Goal: Information Seeking & Learning: Learn about a topic

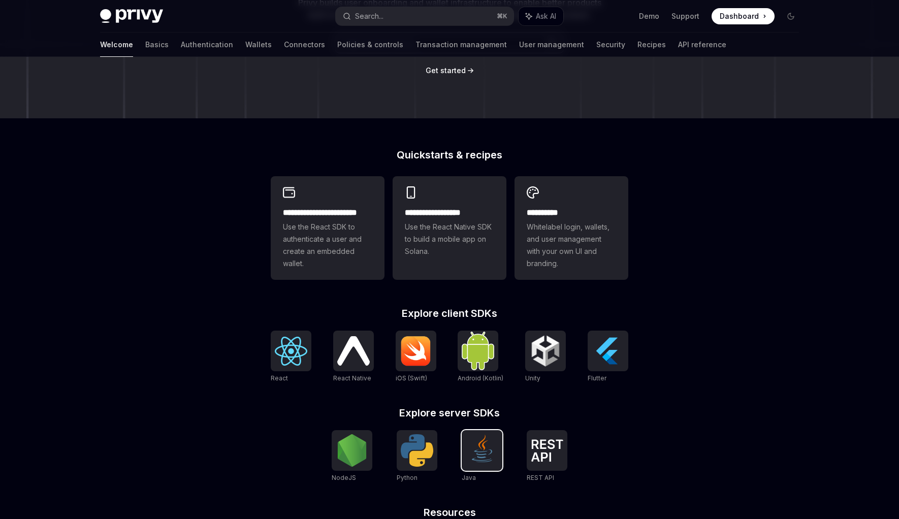
scroll to position [123, 0]
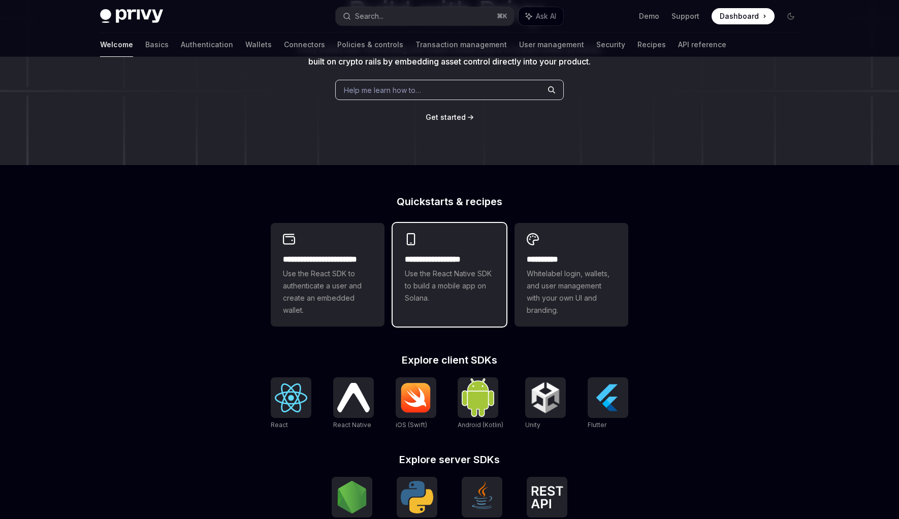
click at [445, 294] on span "Use the React Native SDK to build a mobile app on Solana." at bounding box center [449, 286] width 89 height 37
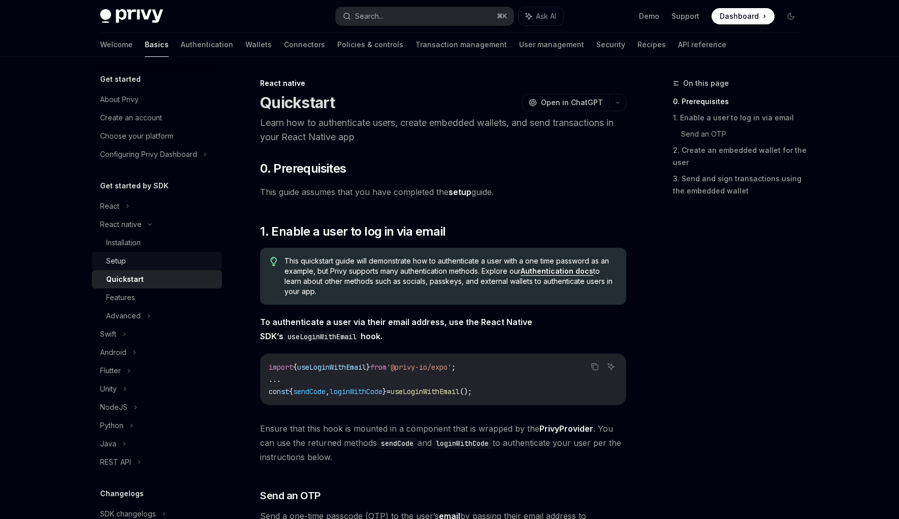
click at [145, 259] on div "Setup" at bounding box center [161, 261] width 110 height 12
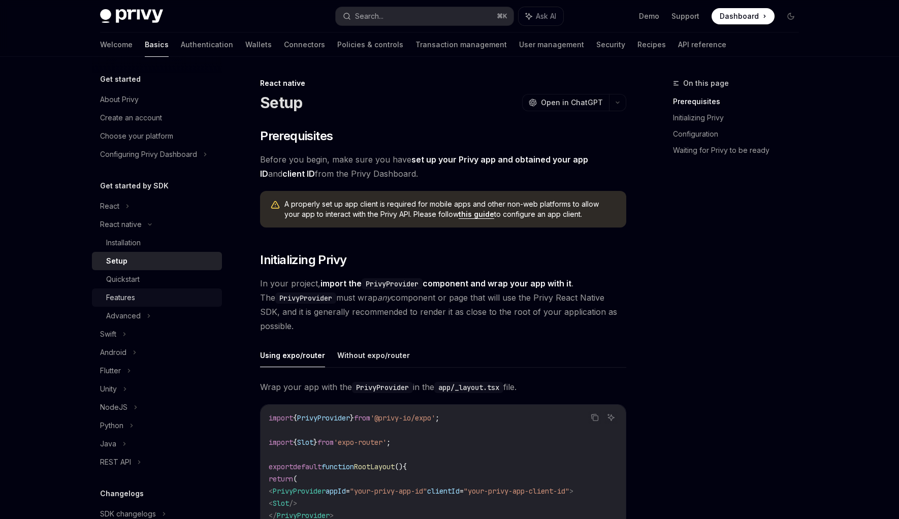
click at [158, 300] on div "Features" at bounding box center [161, 297] width 110 height 12
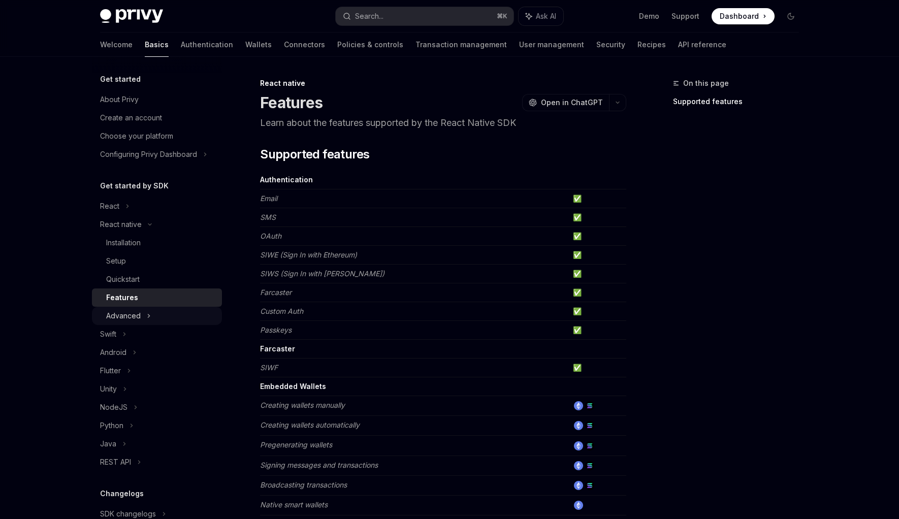
click at [158, 317] on div "Advanced" at bounding box center [157, 316] width 130 height 18
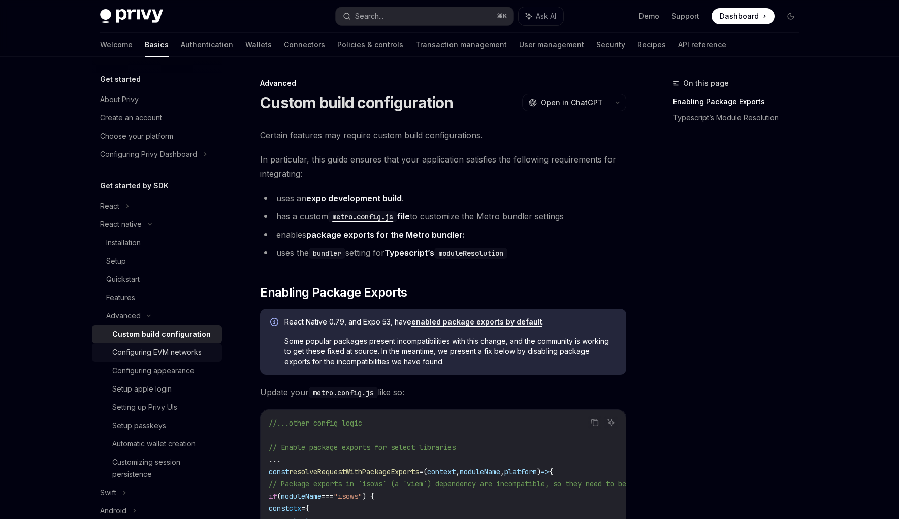
click at [167, 352] on div "Configuring EVM networks" at bounding box center [156, 352] width 89 height 12
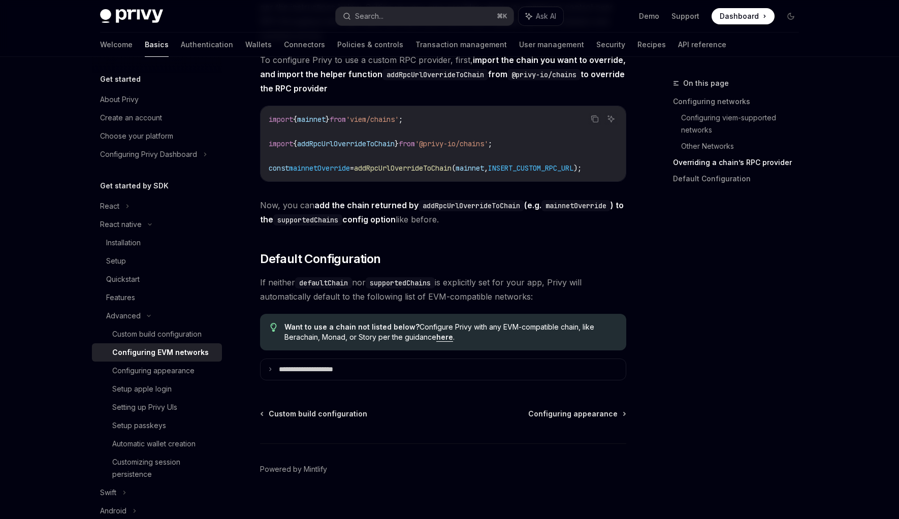
scroll to position [1309, 0]
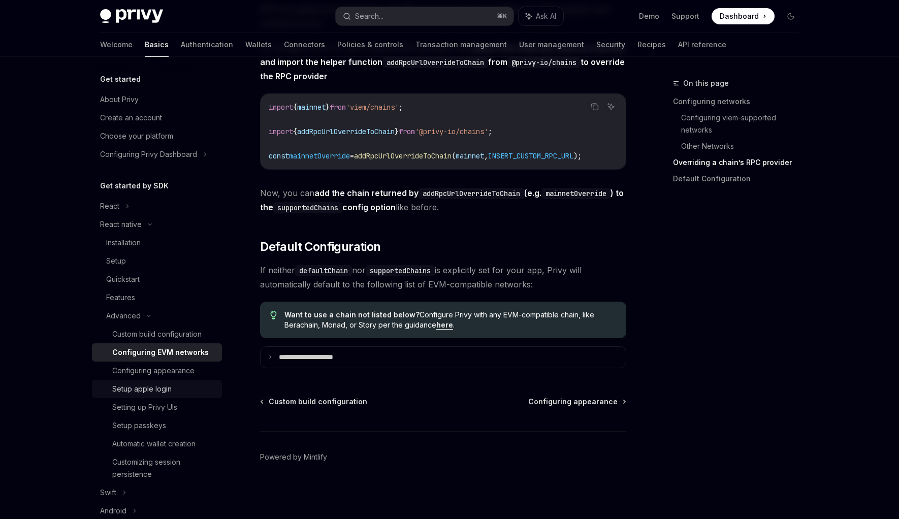
click at [178, 385] on div "Setup apple login" at bounding box center [164, 389] width 104 height 12
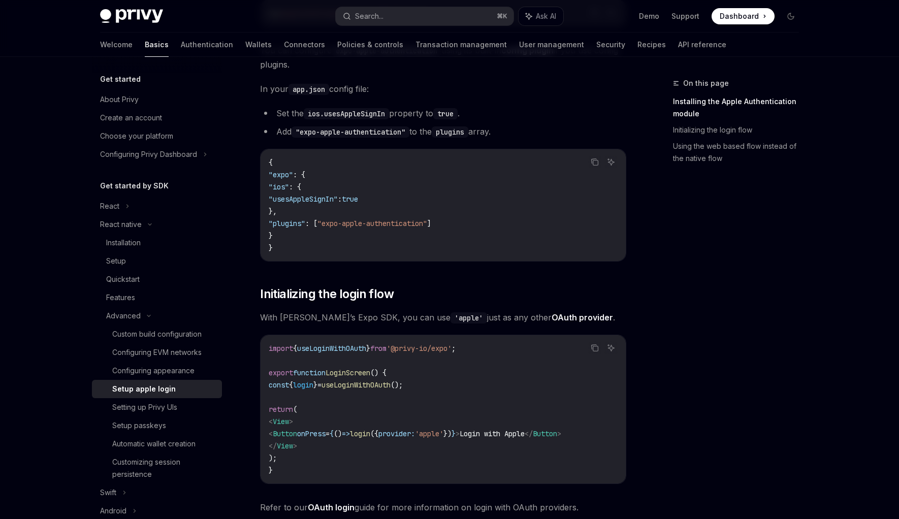
scroll to position [352, 0]
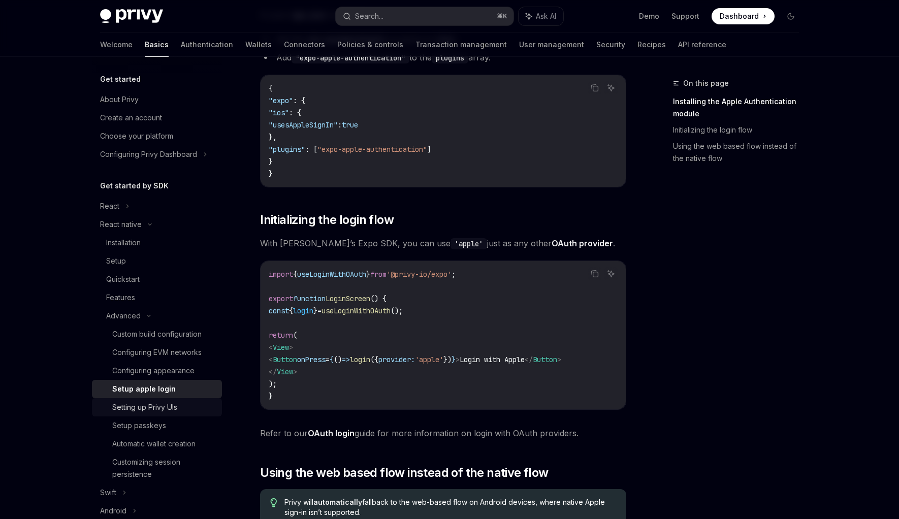
click at [166, 412] on div "Setting up Privy UIs" at bounding box center [144, 407] width 65 height 12
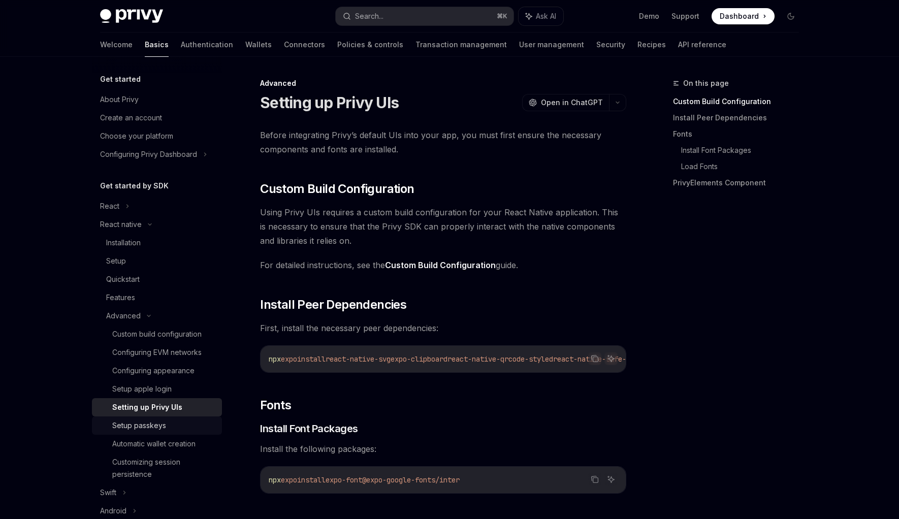
click at [167, 424] on div "Setup passkeys" at bounding box center [164, 425] width 104 height 12
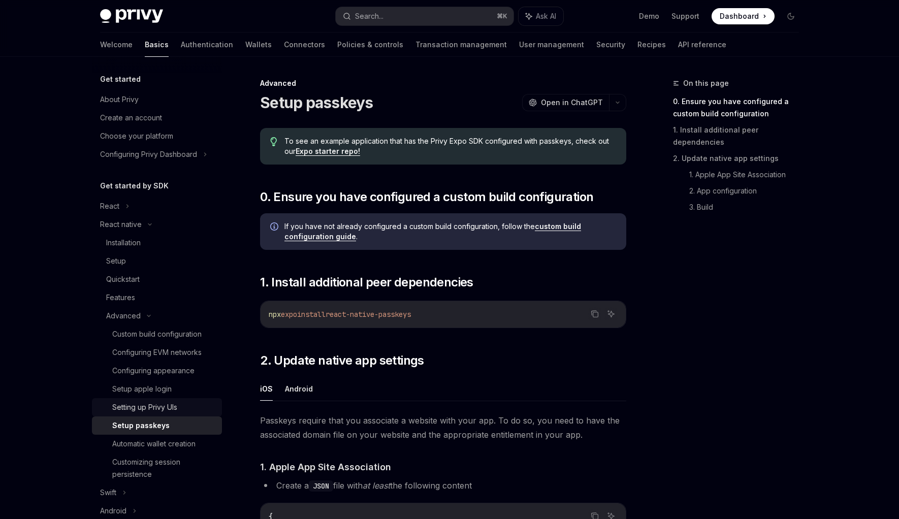
click at [167, 409] on div "Setting up Privy UIs" at bounding box center [144, 407] width 65 height 12
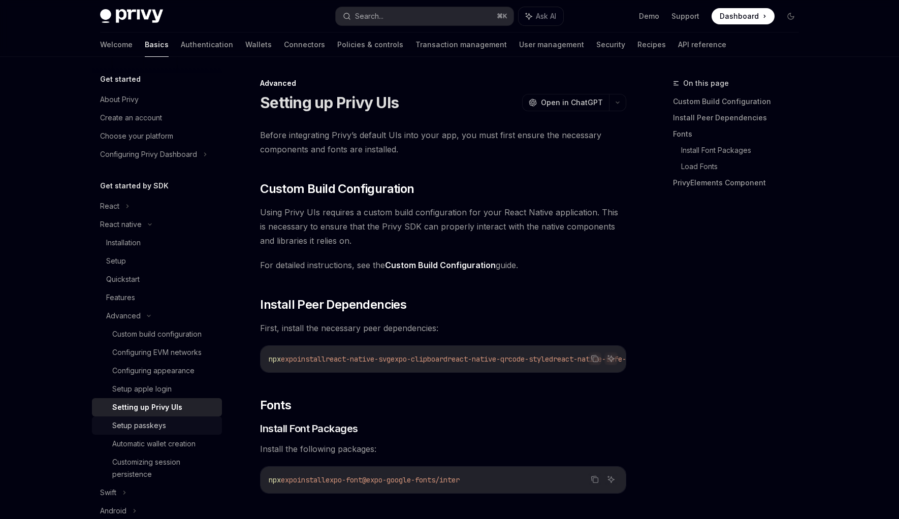
click at [165, 428] on div "Setup passkeys" at bounding box center [164, 425] width 104 height 12
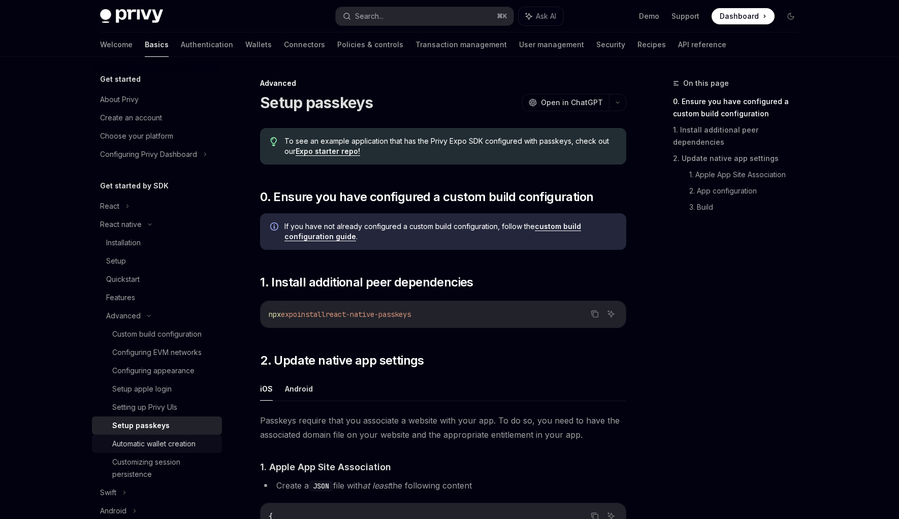
click at [167, 442] on div "Automatic wallet creation" at bounding box center [153, 444] width 83 height 12
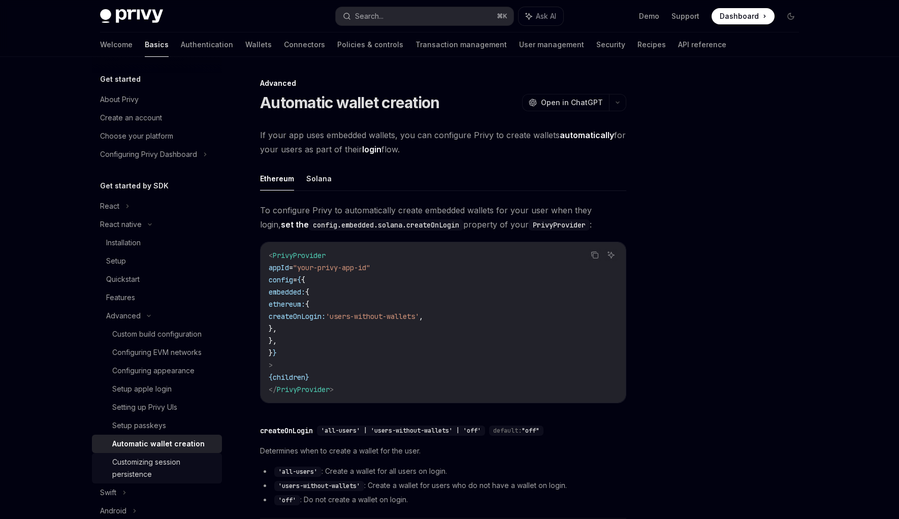
click at [167, 460] on div "Customizing session persistence" at bounding box center [164, 468] width 104 height 24
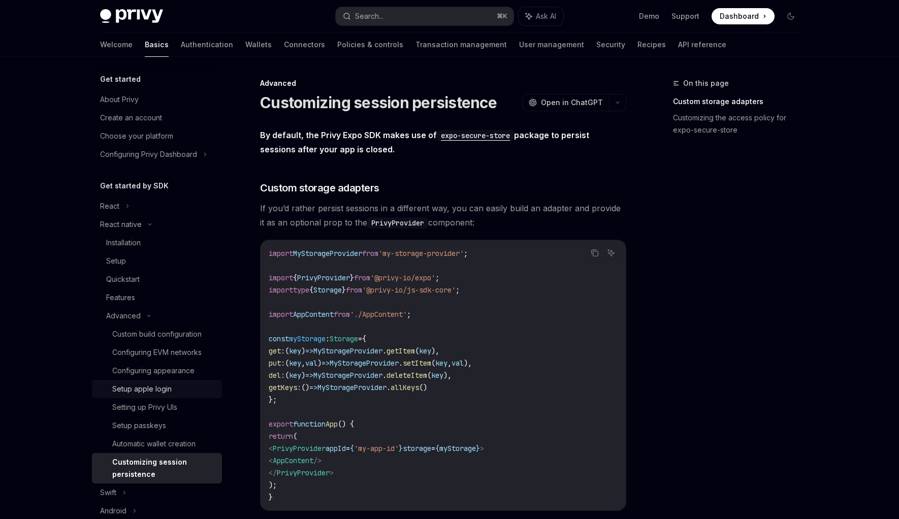
click at [164, 394] on div "Setup apple login" at bounding box center [141, 389] width 59 height 12
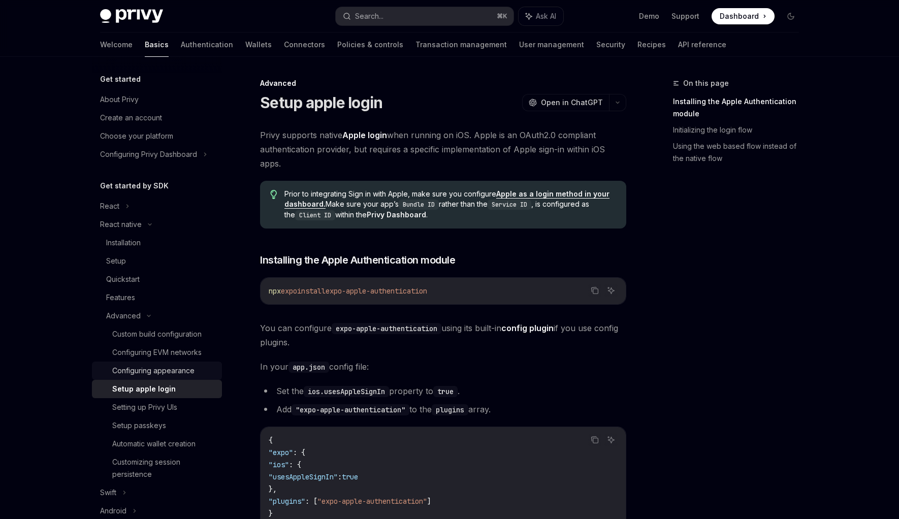
click at [169, 365] on div "Configuring appearance" at bounding box center [153, 370] width 82 height 12
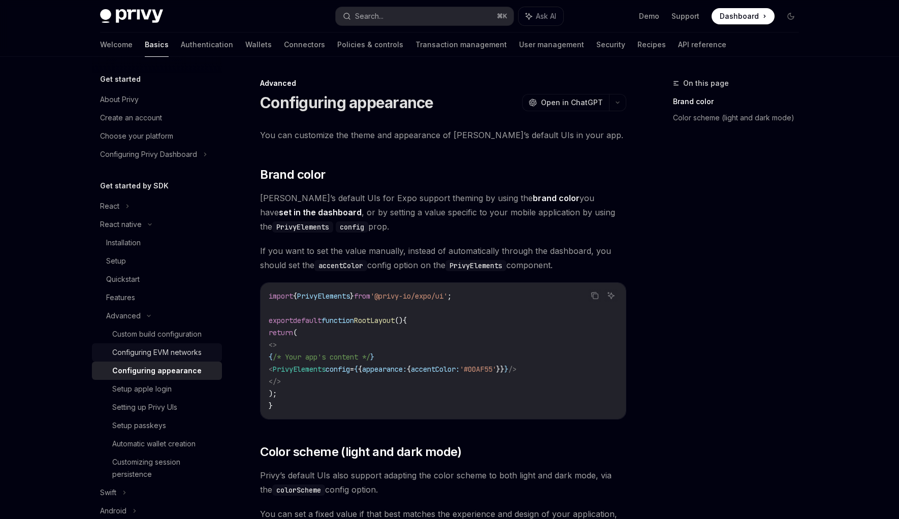
click at [169, 349] on div "Configuring EVM networks" at bounding box center [156, 352] width 89 height 12
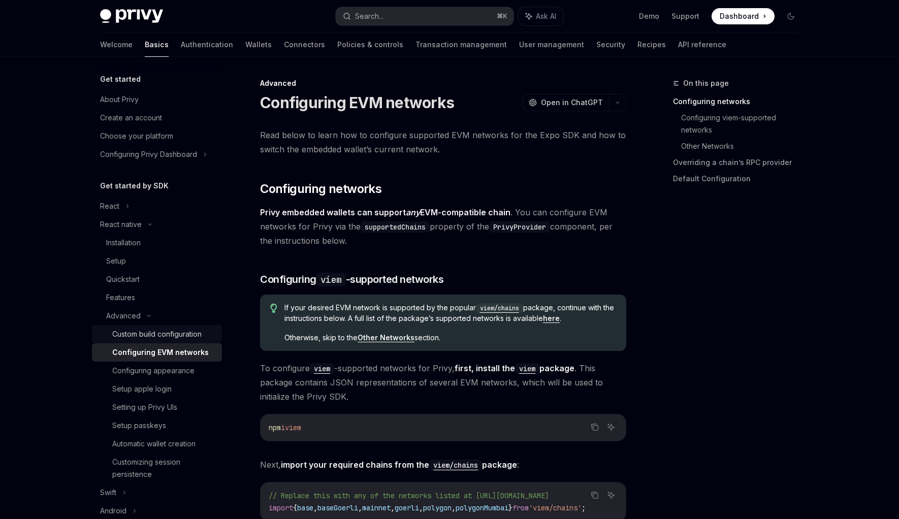
click at [173, 328] on div "Custom build configuration" at bounding box center [156, 334] width 89 height 12
type textarea "*"
